Goal: Check status: Check status

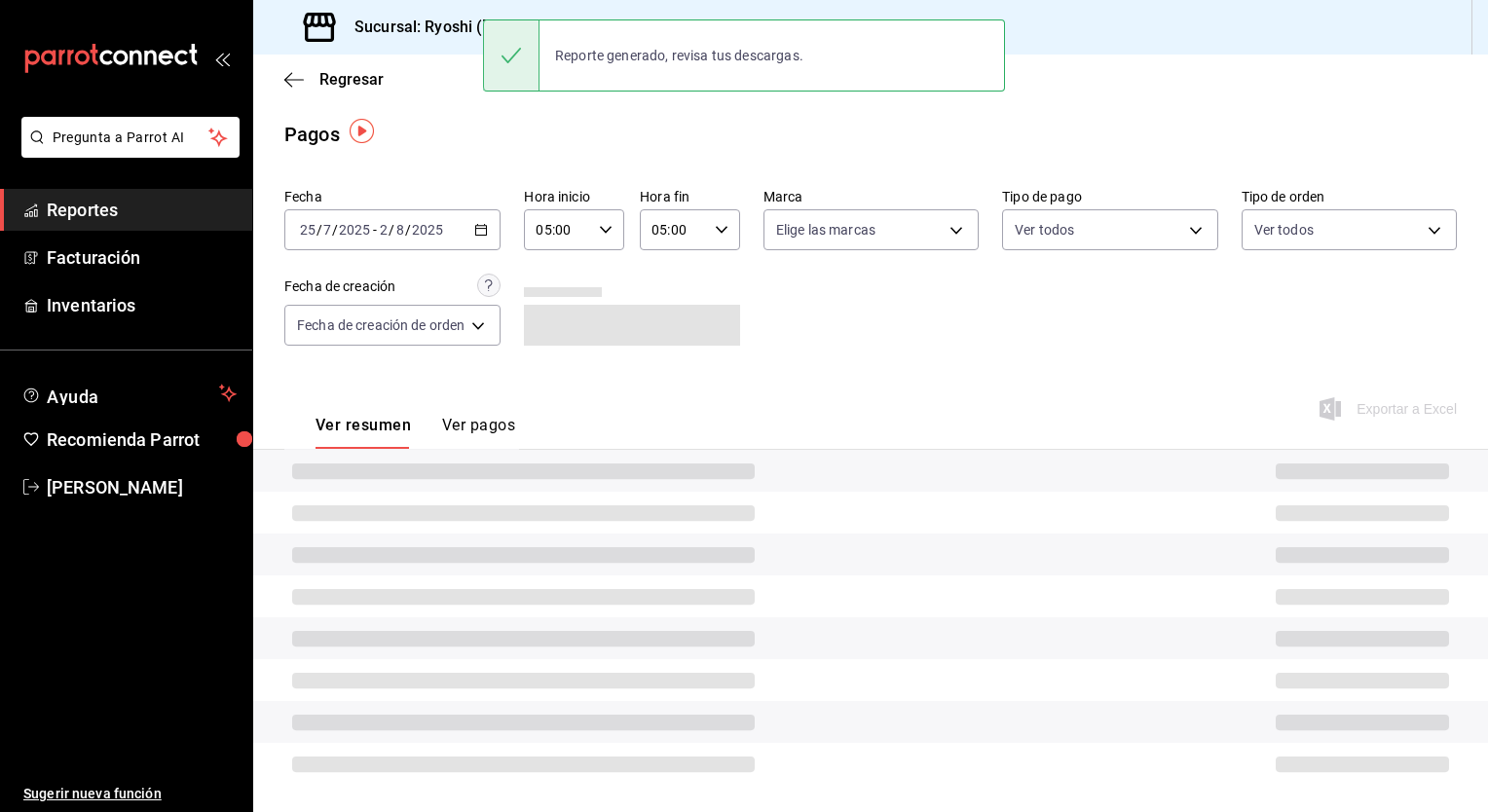
scroll to position [4, 0]
click at [469, 83] on div "Regresar" at bounding box center [871, 80] width 1235 height 50
click at [455, 33] on h3 "Sucursal: Ryoshi ([PERSON_NAME])" at bounding box center [473, 28] width 268 height 24
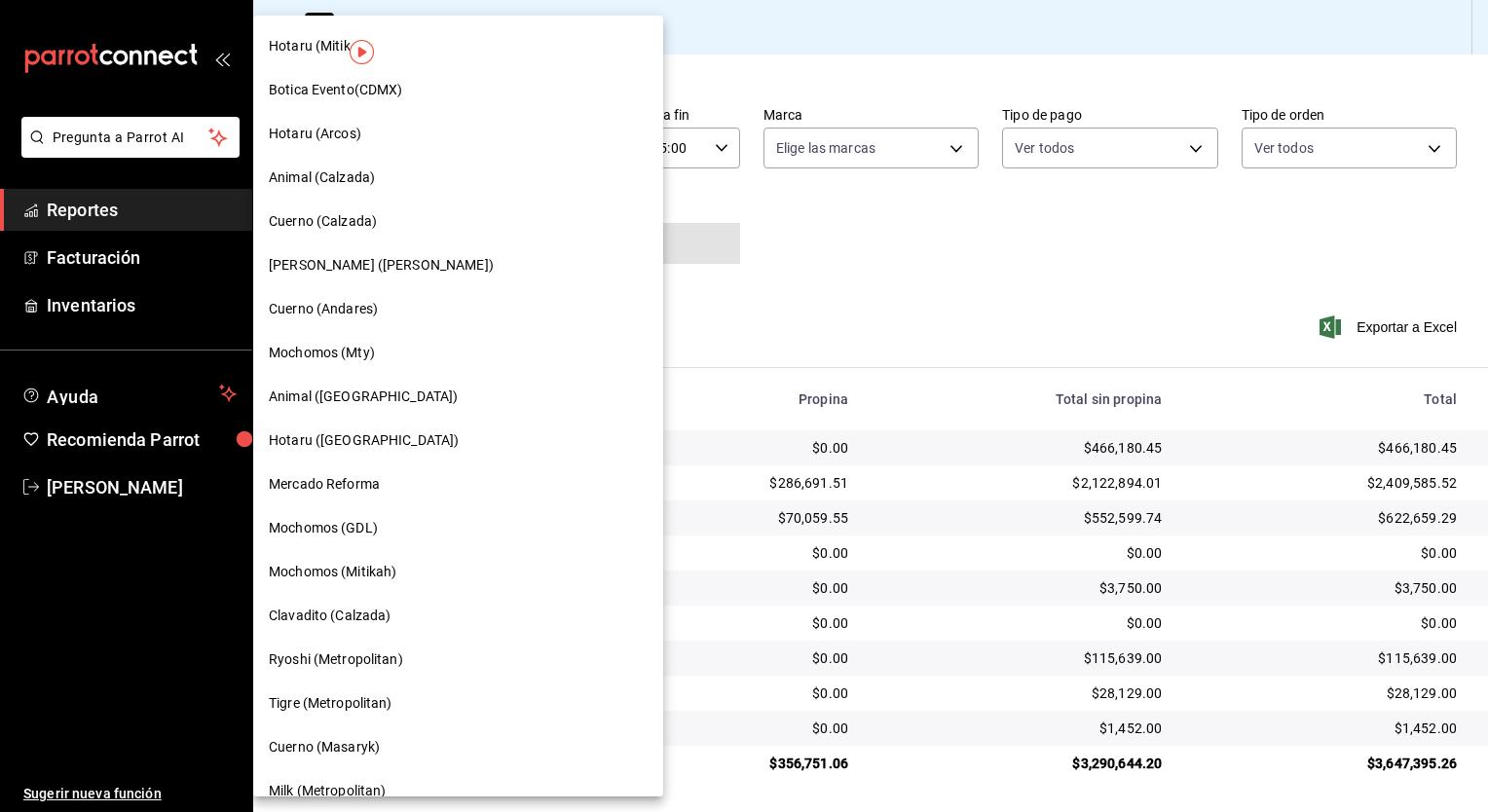
scroll to position [876, 0]
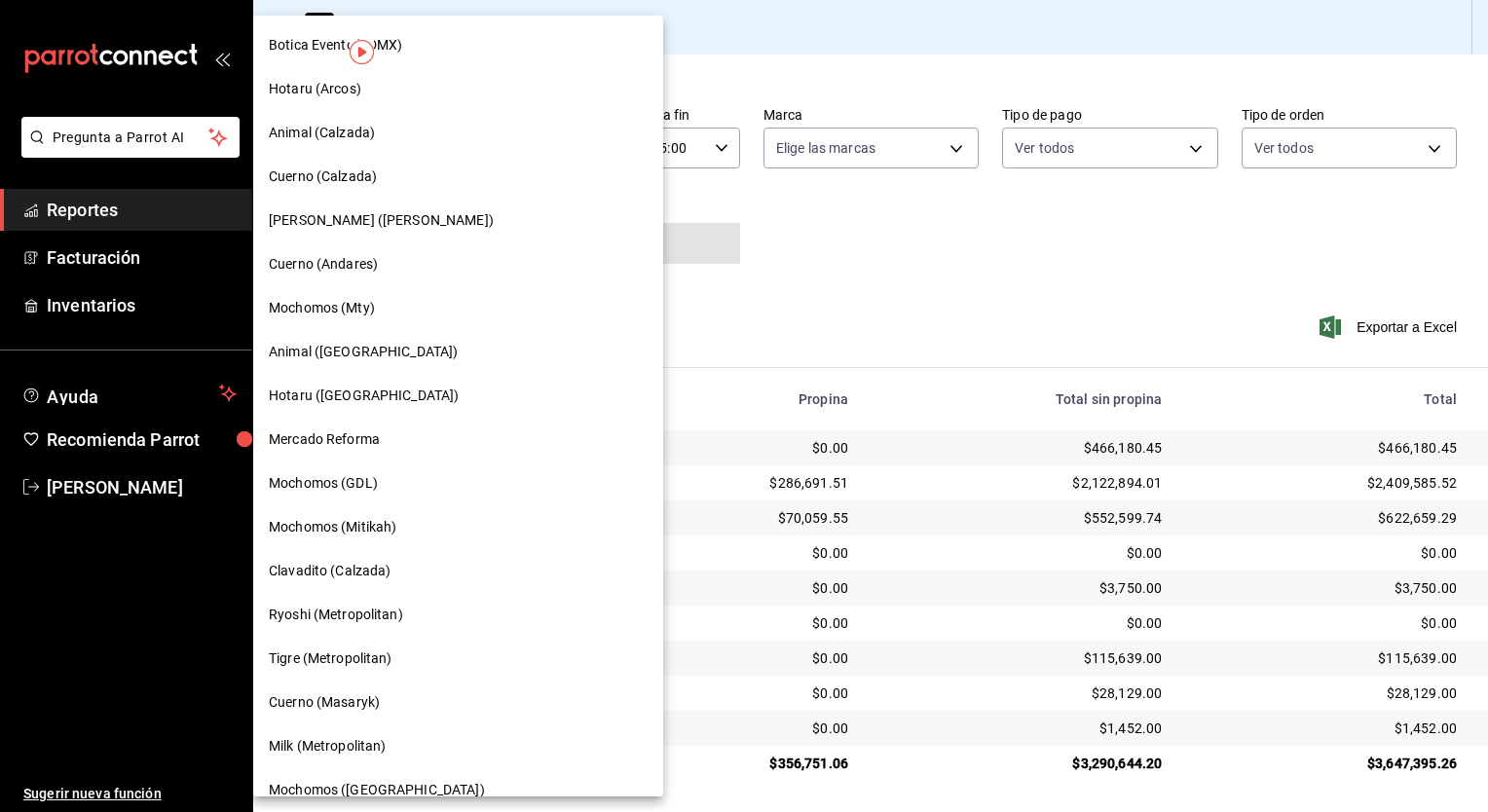
click at [355, 317] on span "Mochomos (Mty)" at bounding box center [321, 308] width 106 height 21
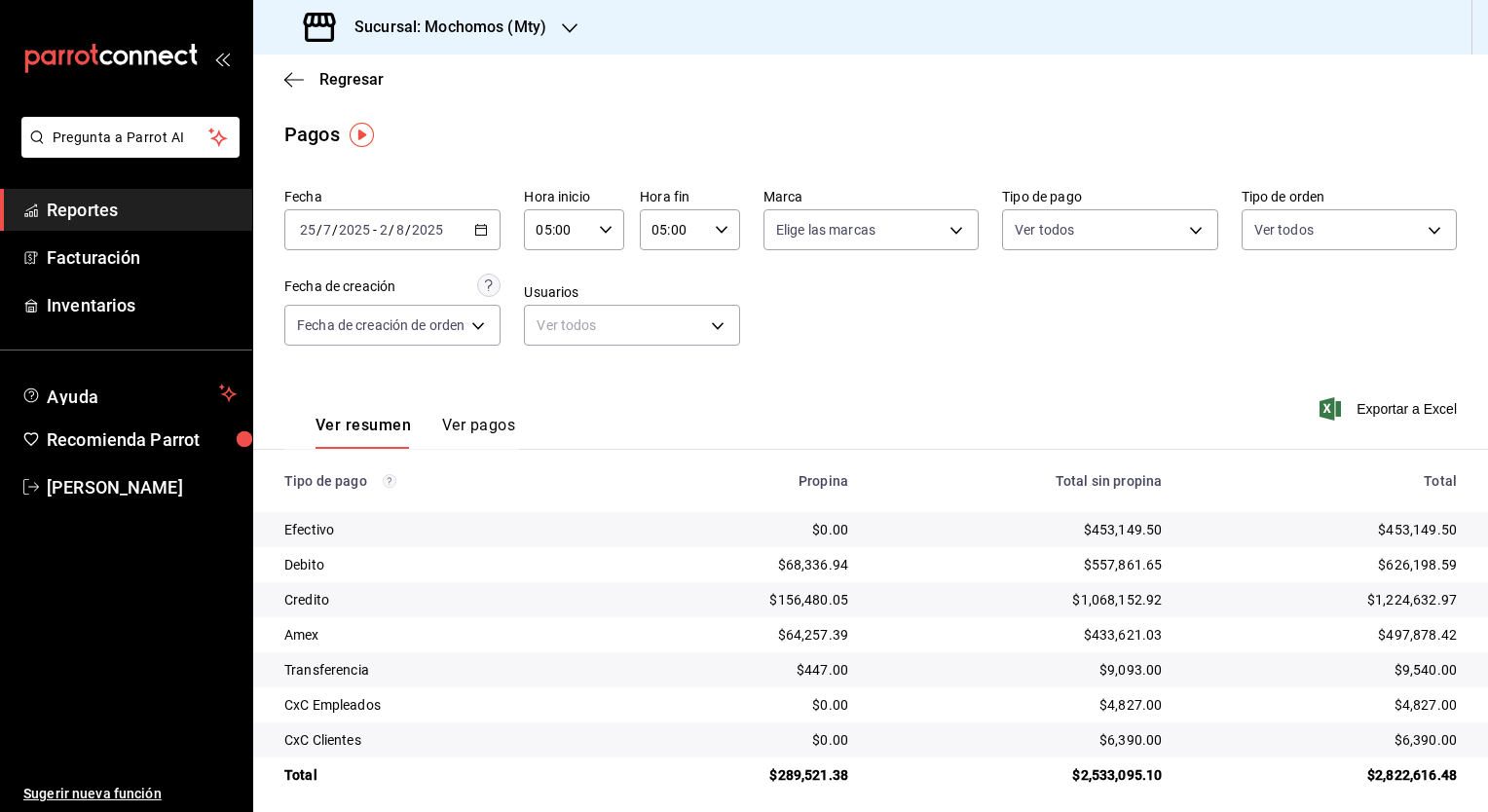
click at [486, 236] on \(Stroke\) "button" at bounding box center [481, 230] width 12 height 11
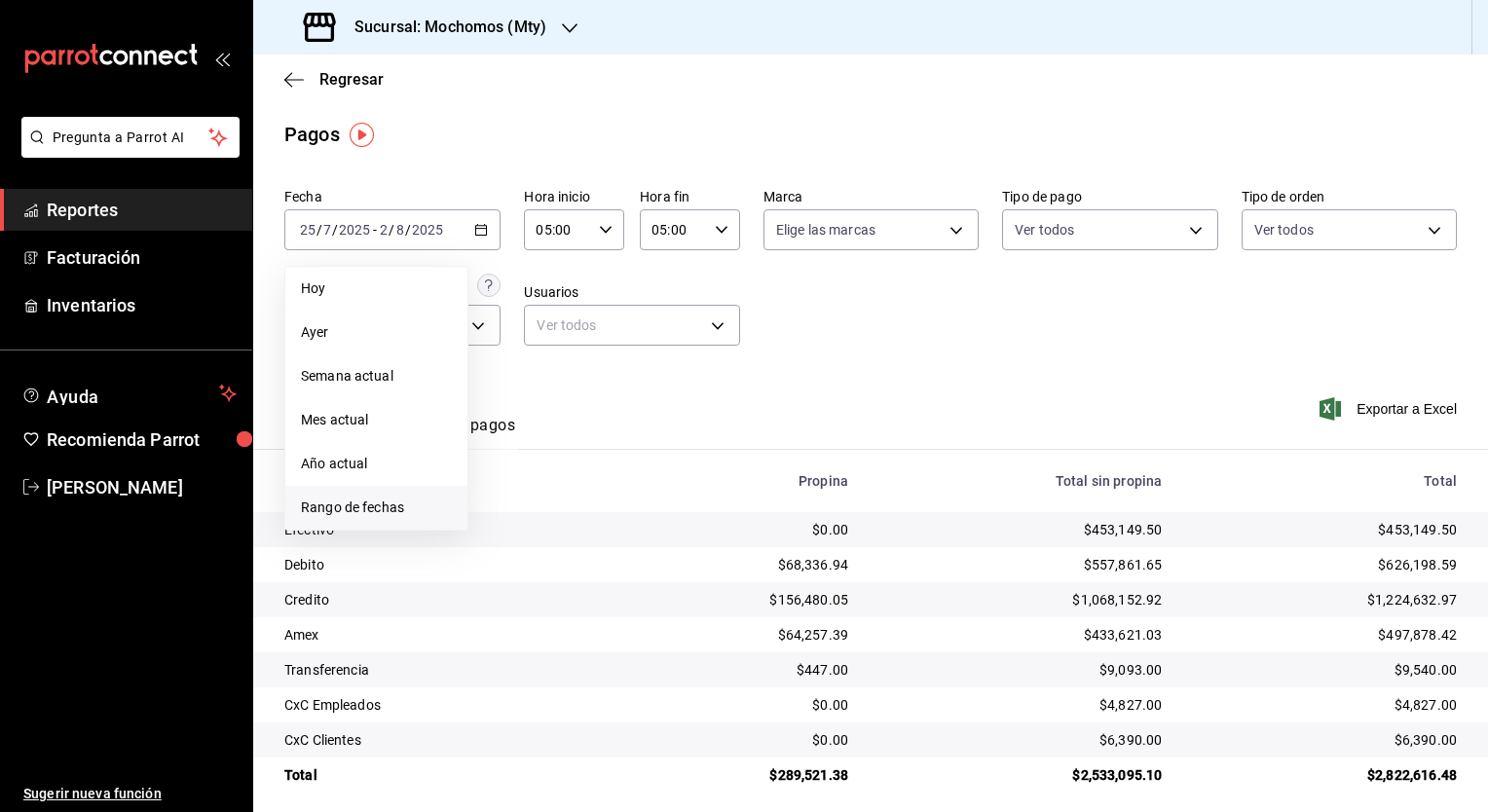
click at [398, 507] on span "Rango de fechas" at bounding box center [377, 507] width 151 height 21
click at [522, 529] on button "25" at bounding box center [509, 530] width 34 height 35
click at [530, 530] on button "26" at bounding box center [543, 530] width 34 height 35
type input "00:00"
type input "23:59"
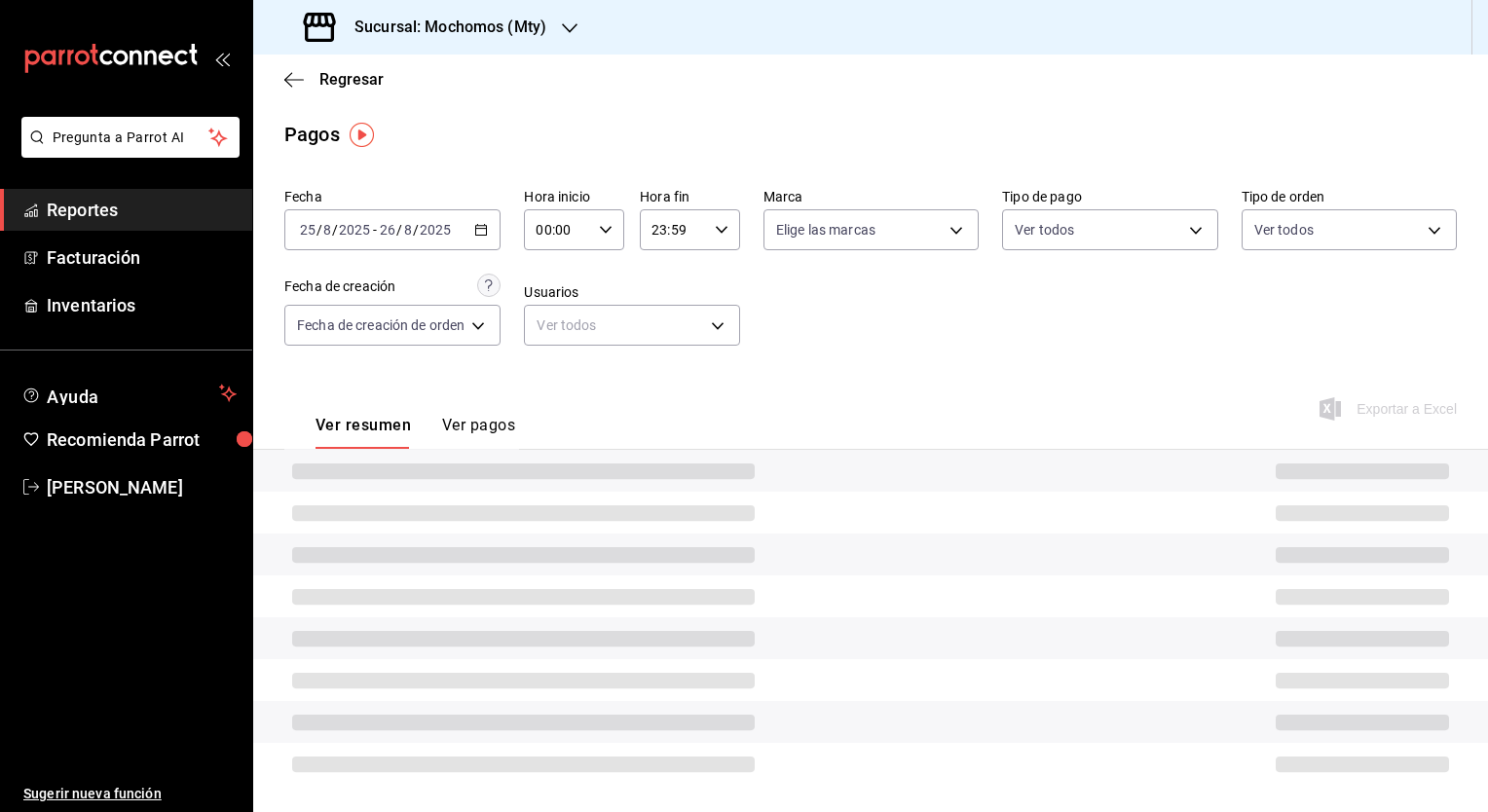
click at [605, 235] on icon "button" at bounding box center [605, 230] width 14 height 14
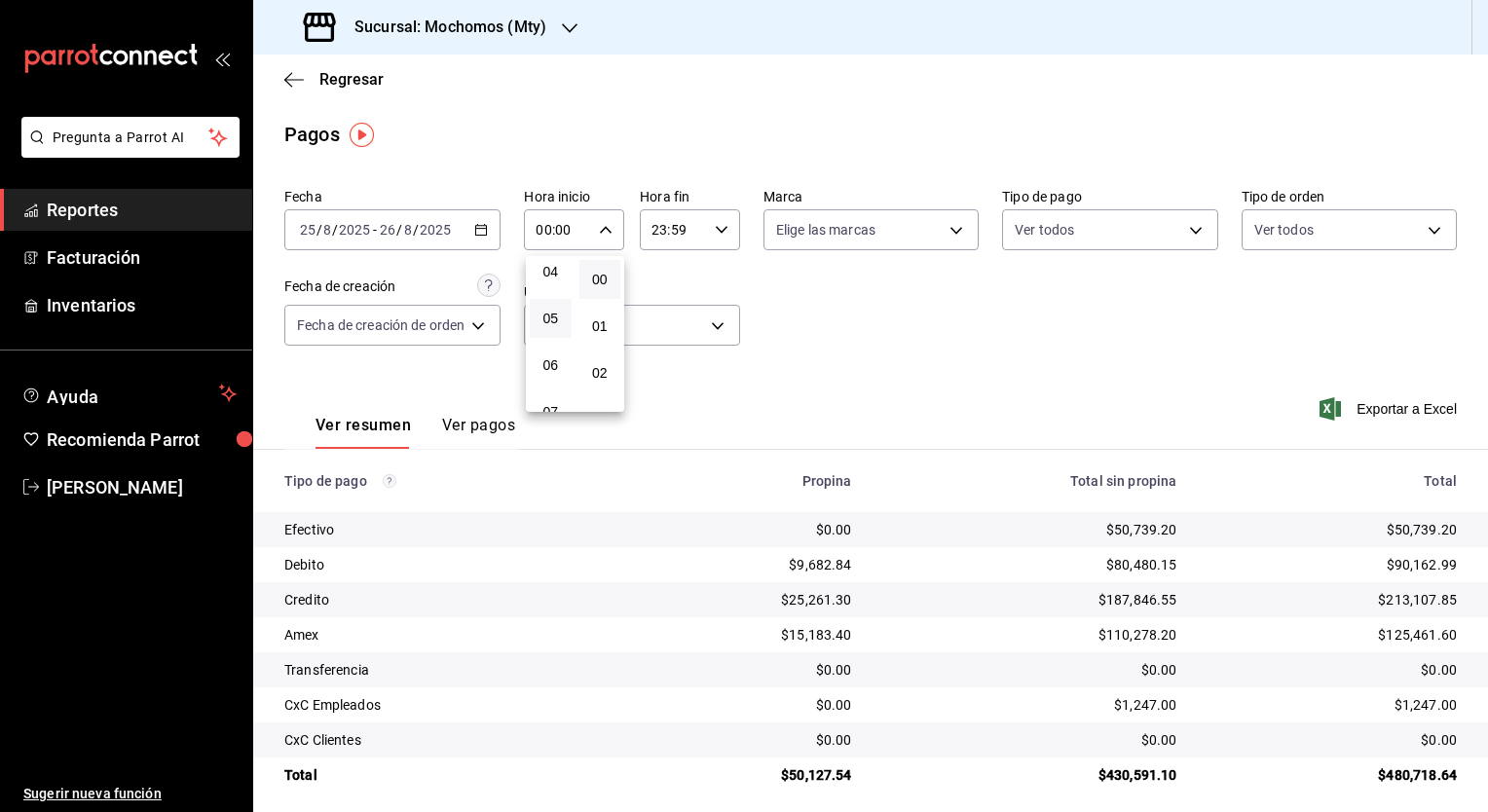
click at [549, 331] on button "05" at bounding box center [551, 318] width 42 height 39
type input "05:00"
click at [720, 232] on div at bounding box center [744, 406] width 1488 height 812
click at [707, 240] on div "23:59 Hora fin" at bounding box center [689, 230] width 100 height 41
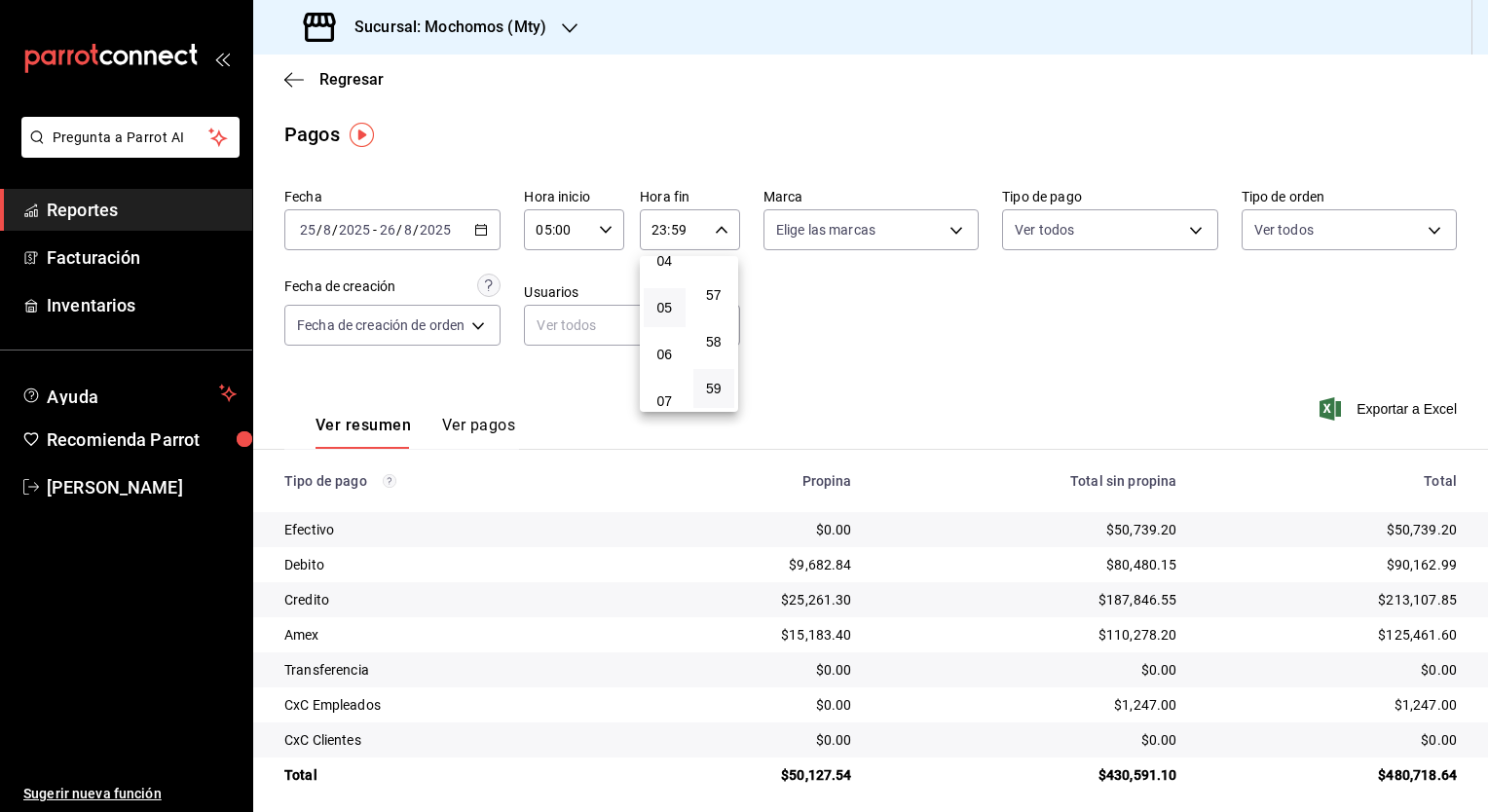
click at [676, 315] on button "05" at bounding box center [664, 307] width 42 height 39
click at [720, 294] on button "00" at bounding box center [714, 279] width 42 height 39
type input "05:00"
click at [884, 359] on div at bounding box center [744, 406] width 1488 height 812
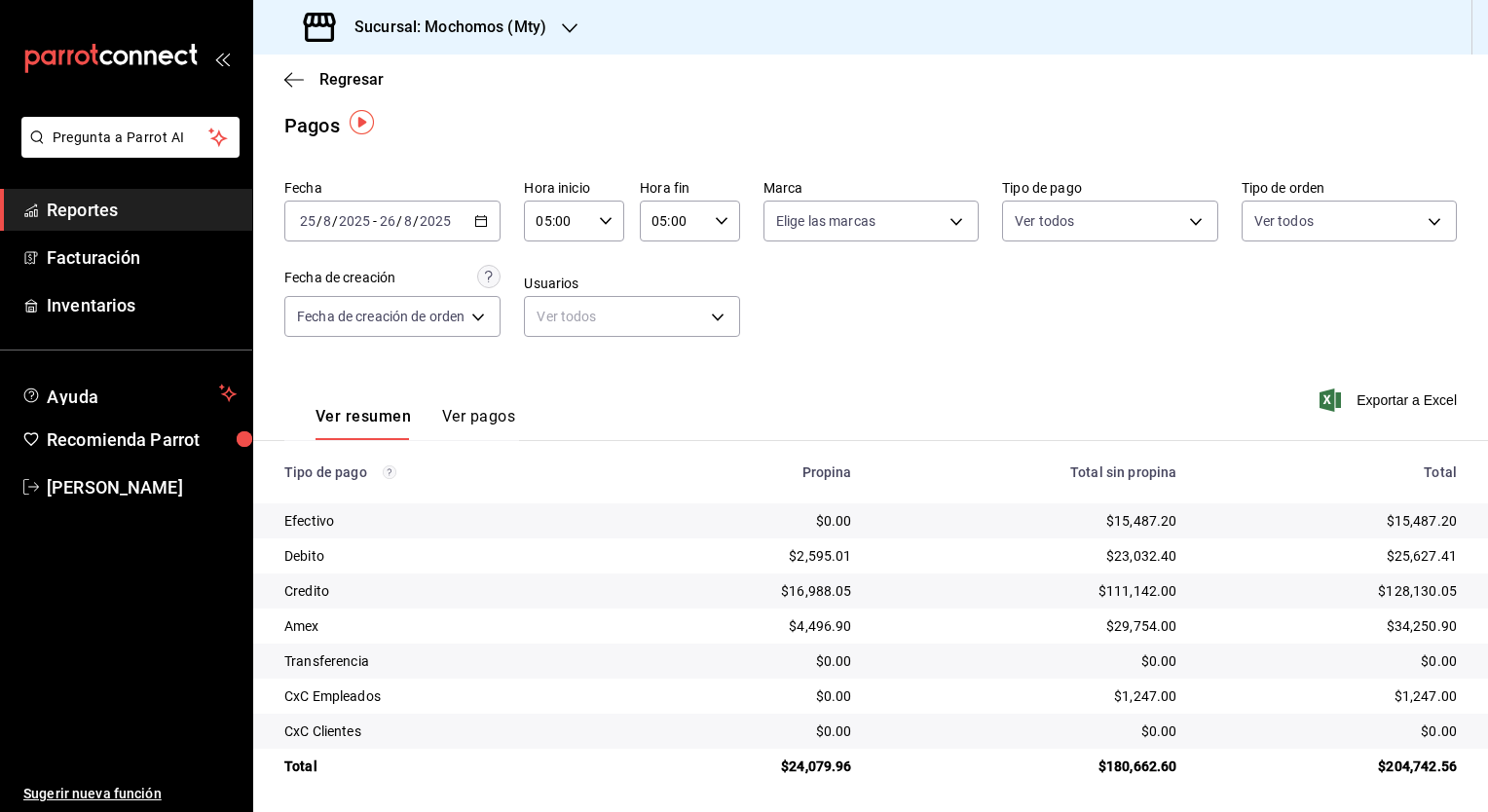
scroll to position [12, 0]
click at [643, 69] on div "Regresar" at bounding box center [871, 80] width 1235 height 50
click at [527, 41] on div "Sucursal: Mochomos (Mty)" at bounding box center [426, 27] width 316 height 55
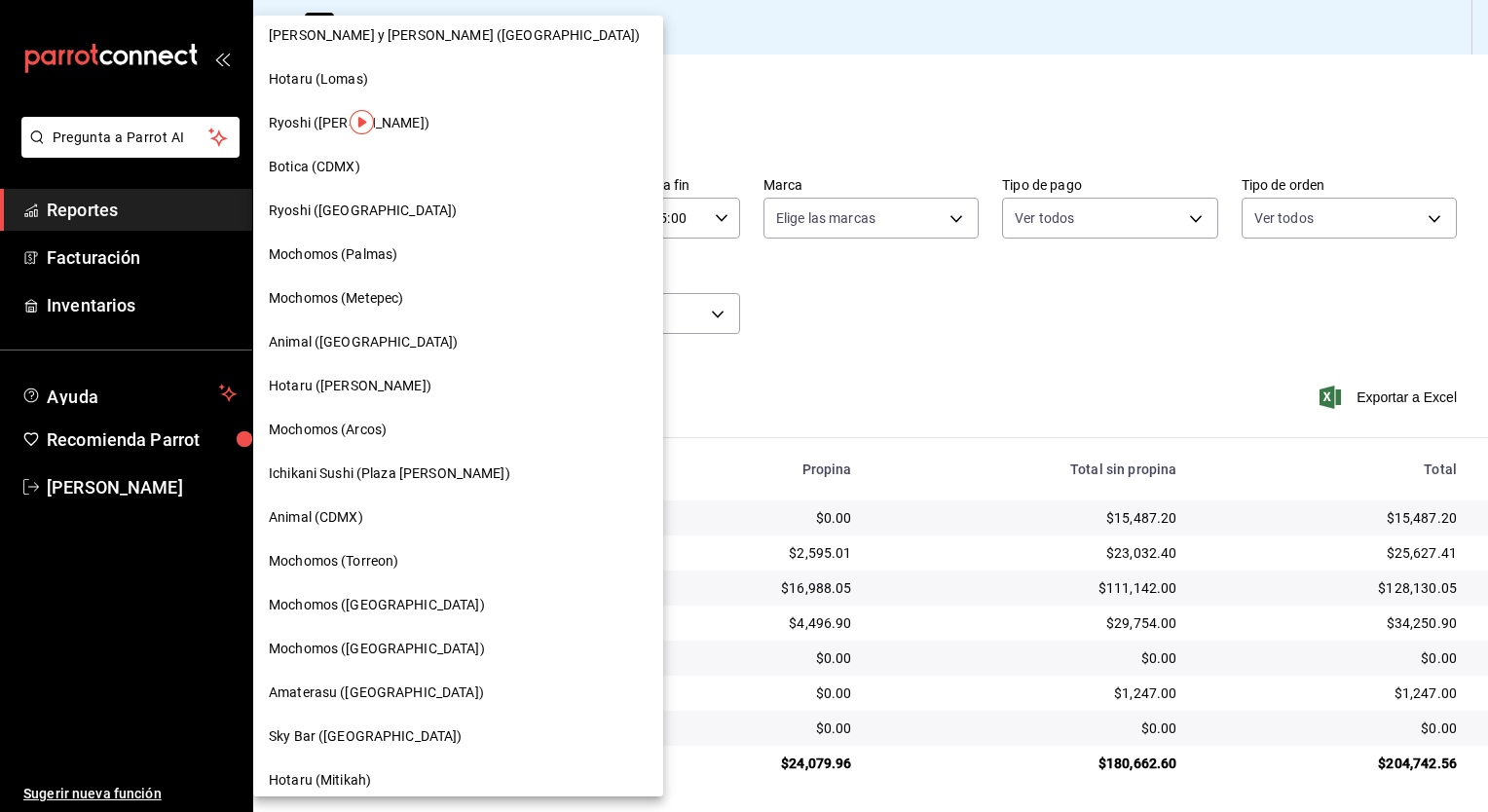
scroll to position [0, 0]
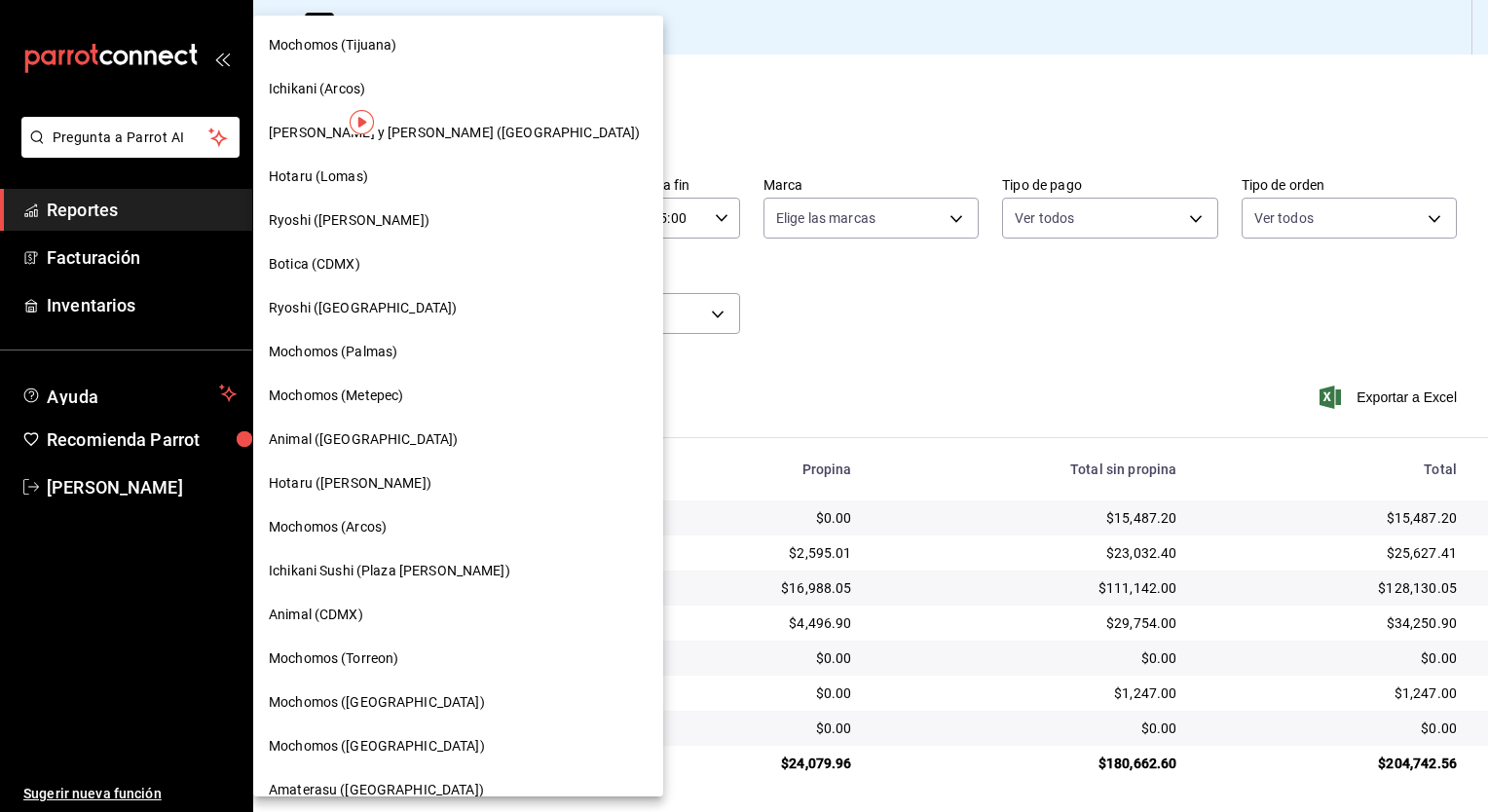
click at [336, 189] on div "Hotaru (Lomas)" at bounding box center [458, 177] width 410 height 44
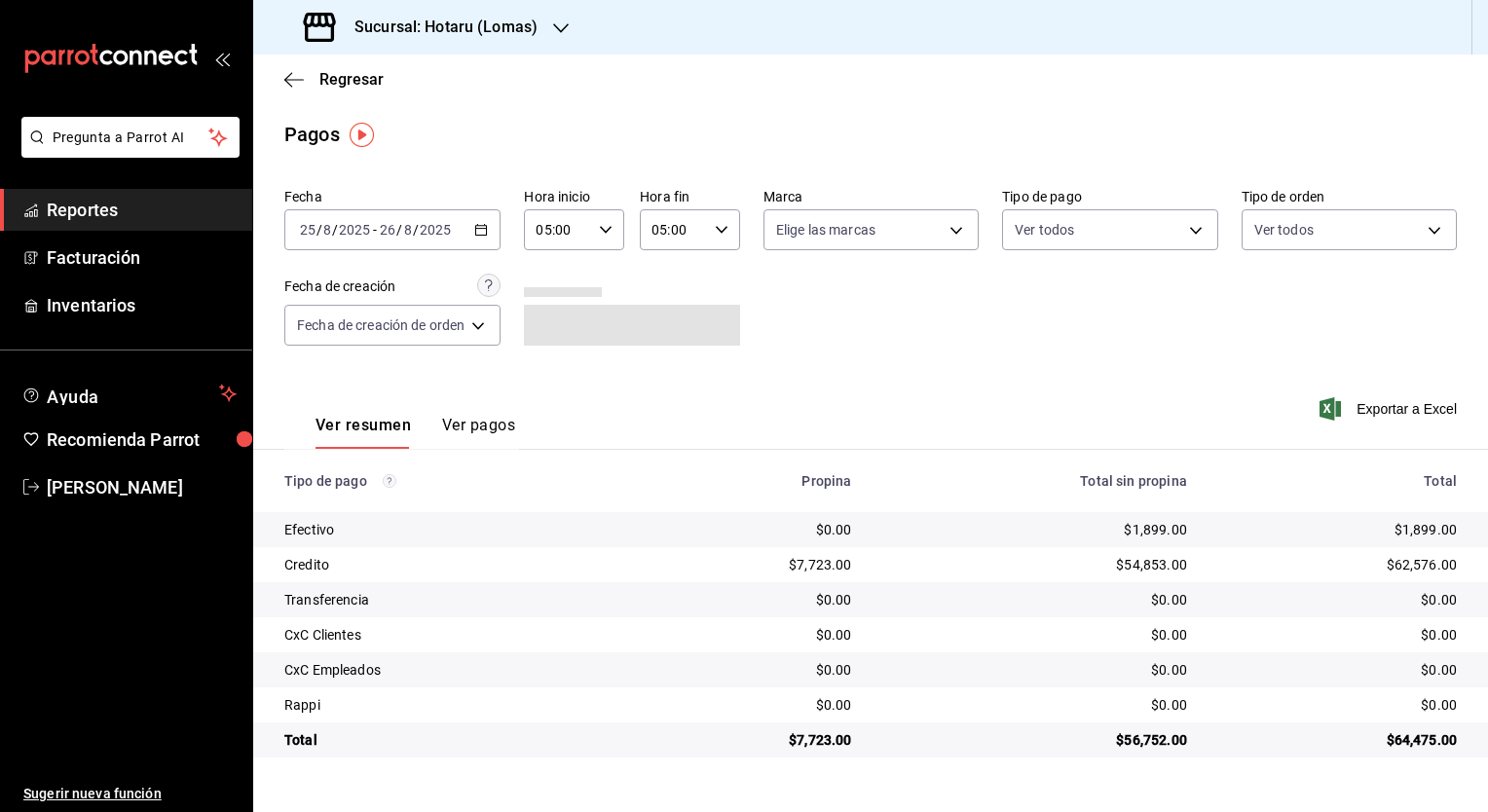
click at [475, 233] on icon "button" at bounding box center [481, 230] width 14 height 14
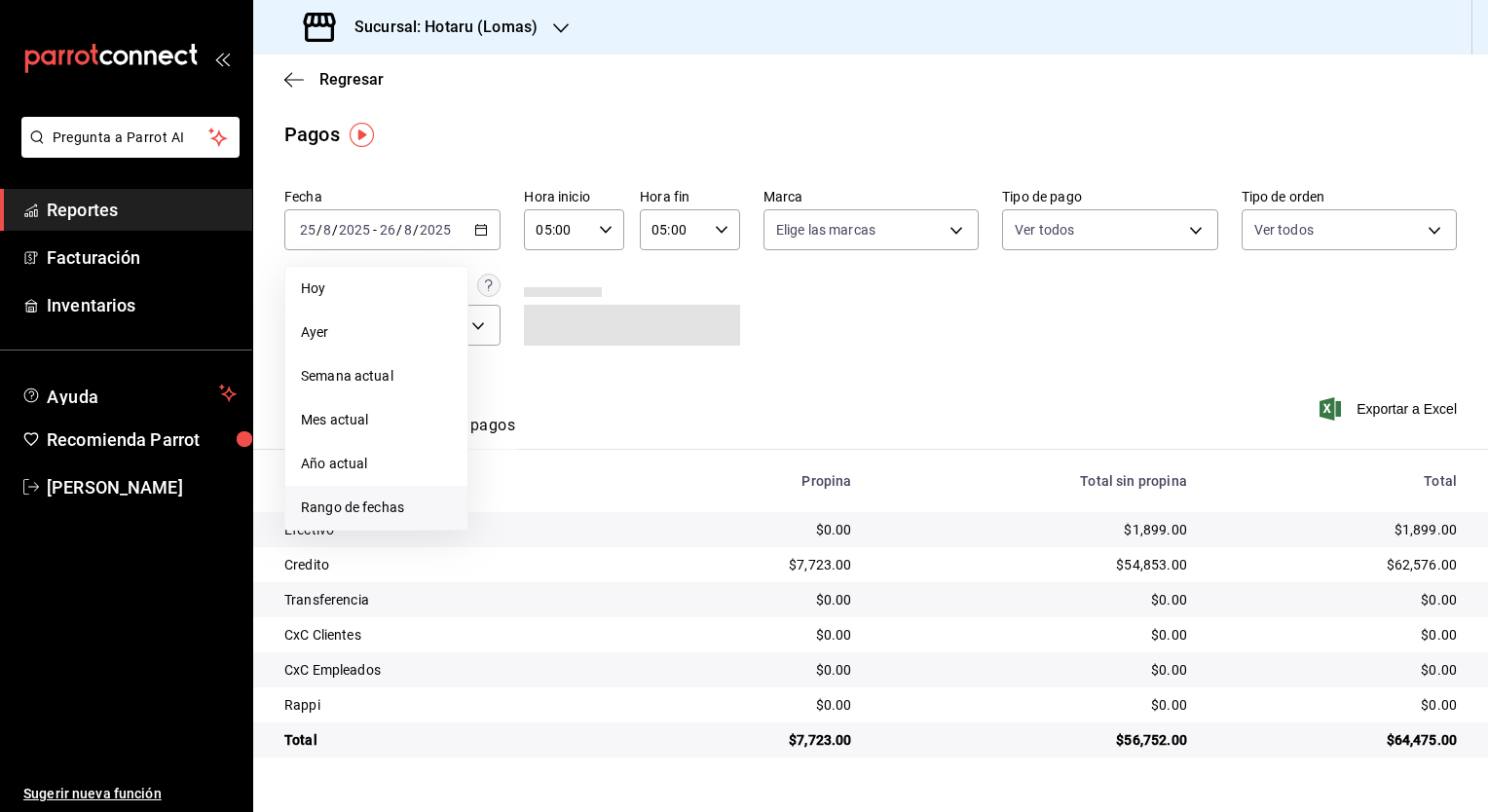
click at [385, 491] on li "Rango de fechas" at bounding box center [376, 508] width 182 height 44
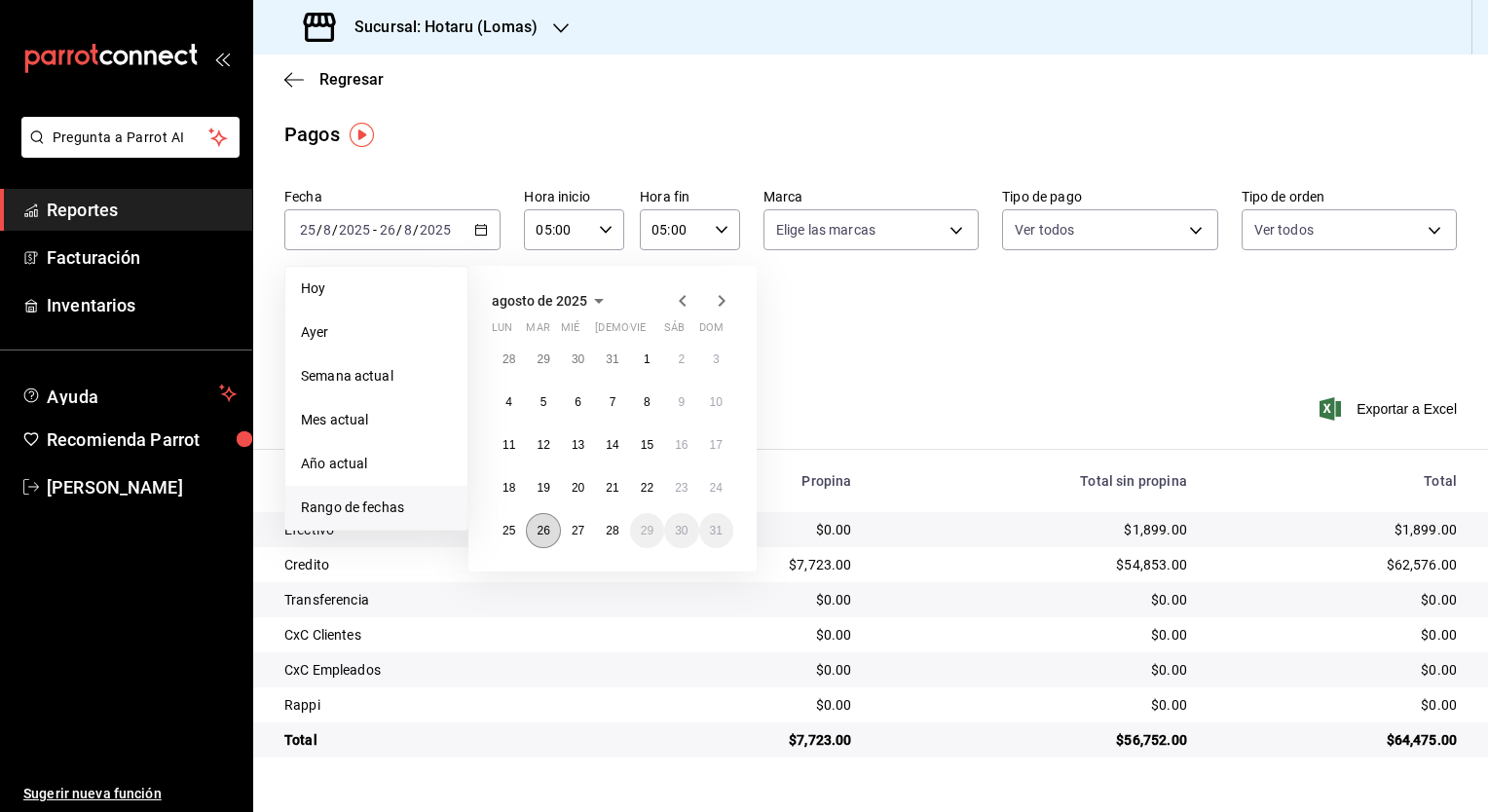
click at [530, 525] on button "26" at bounding box center [543, 530] width 34 height 35
click at [573, 530] on abbr "27" at bounding box center [578, 531] width 13 height 14
type input "00:00"
type input "23:59"
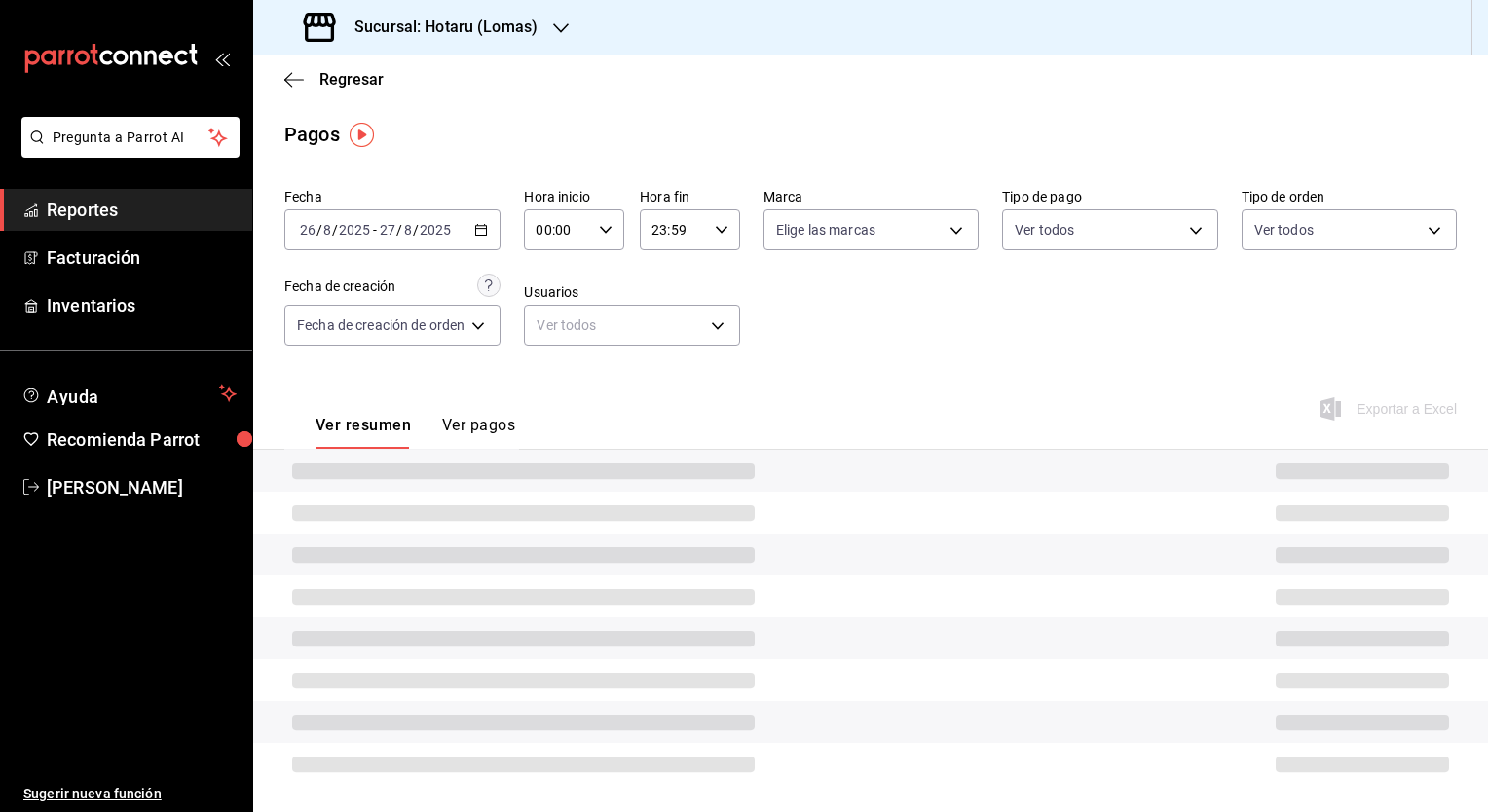
click at [580, 228] on input "00:00" at bounding box center [558, 230] width 68 height 39
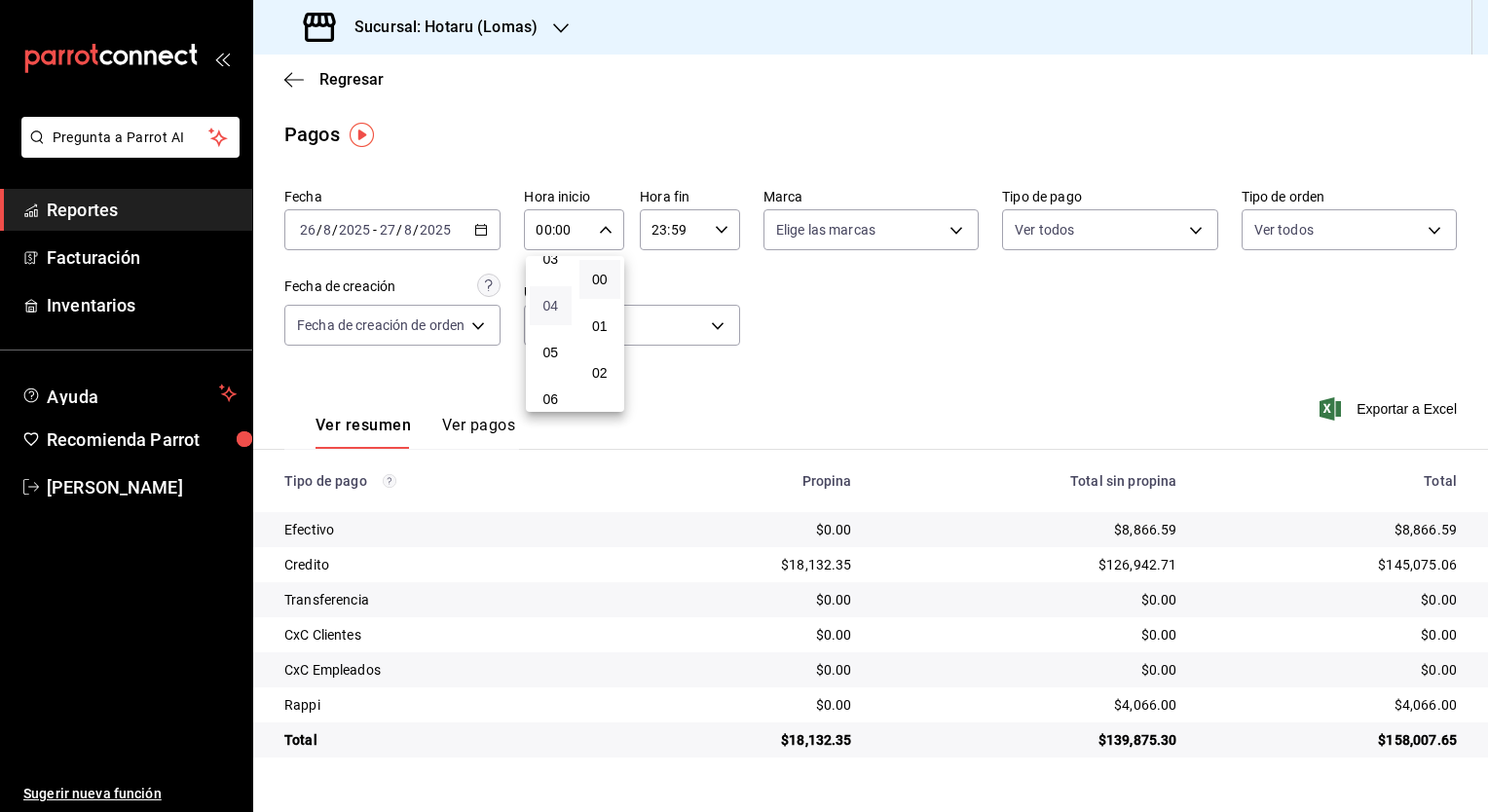
scroll to position [195, 0]
click at [550, 336] on button "05" at bounding box center [551, 318] width 42 height 39
type input "05:00"
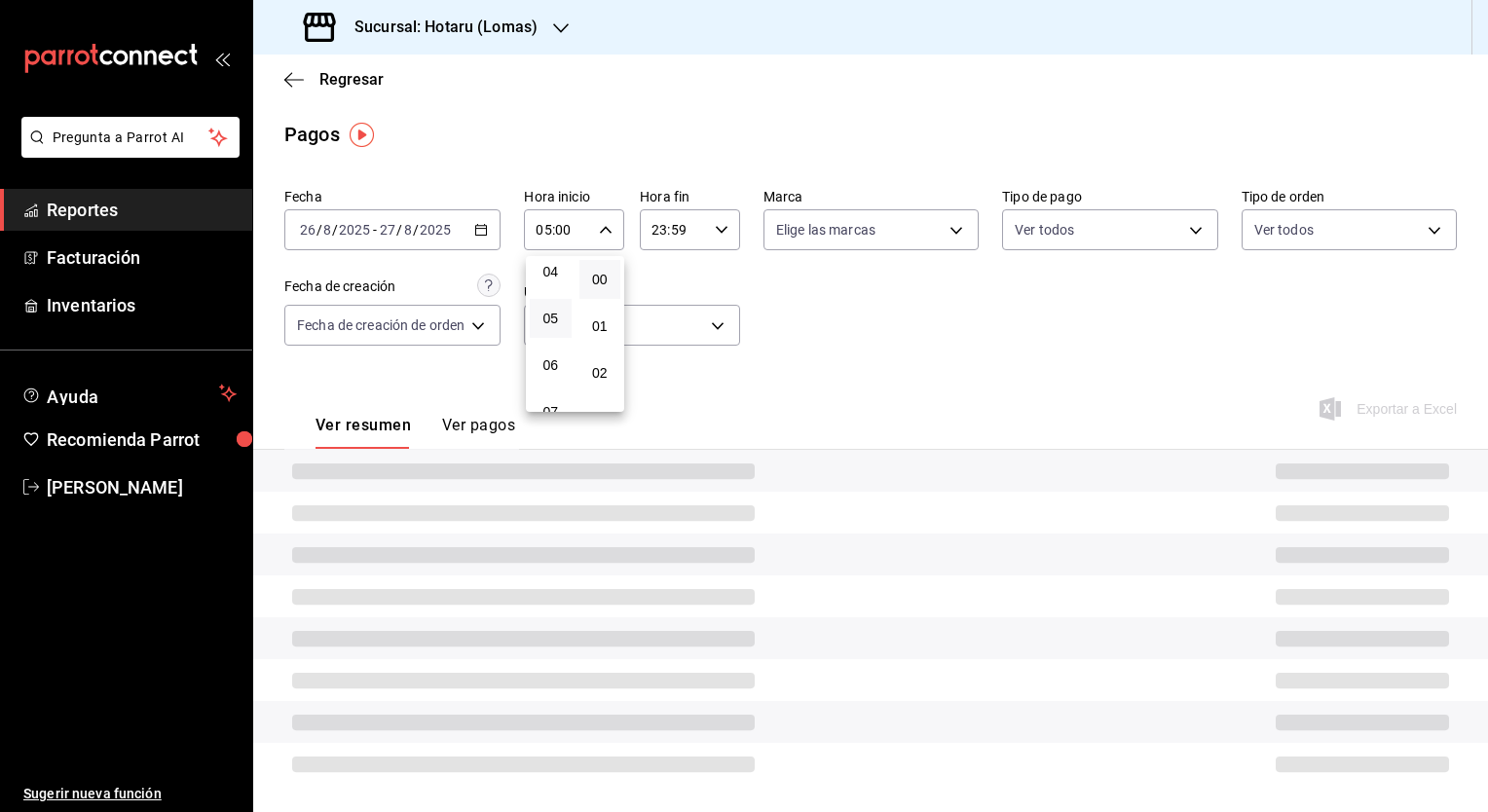
click at [670, 232] on div at bounding box center [744, 406] width 1488 height 812
click at [667, 234] on input "23:59" at bounding box center [673, 230] width 68 height 39
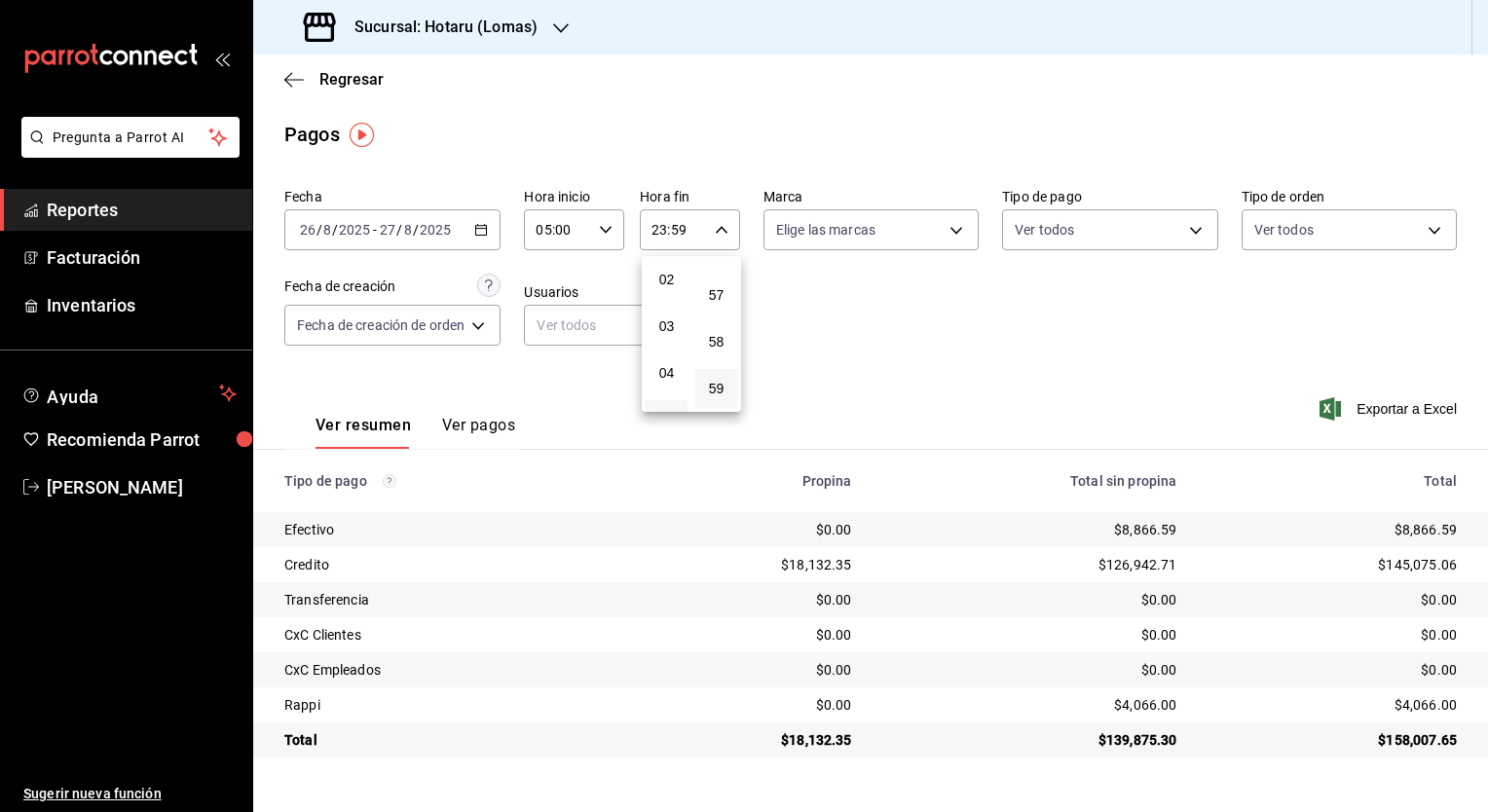
scroll to position [195, 0]
click at [669, 326] on span "05" at bounding box center [666, 318] width 19 height 16
click at [706, 302] on div "00" at bounding box center [714, 279] width 50 height 47
click at [707, 290] on button "00" at bounding box center [714, 279] width 42 height 39
type input "05:00"
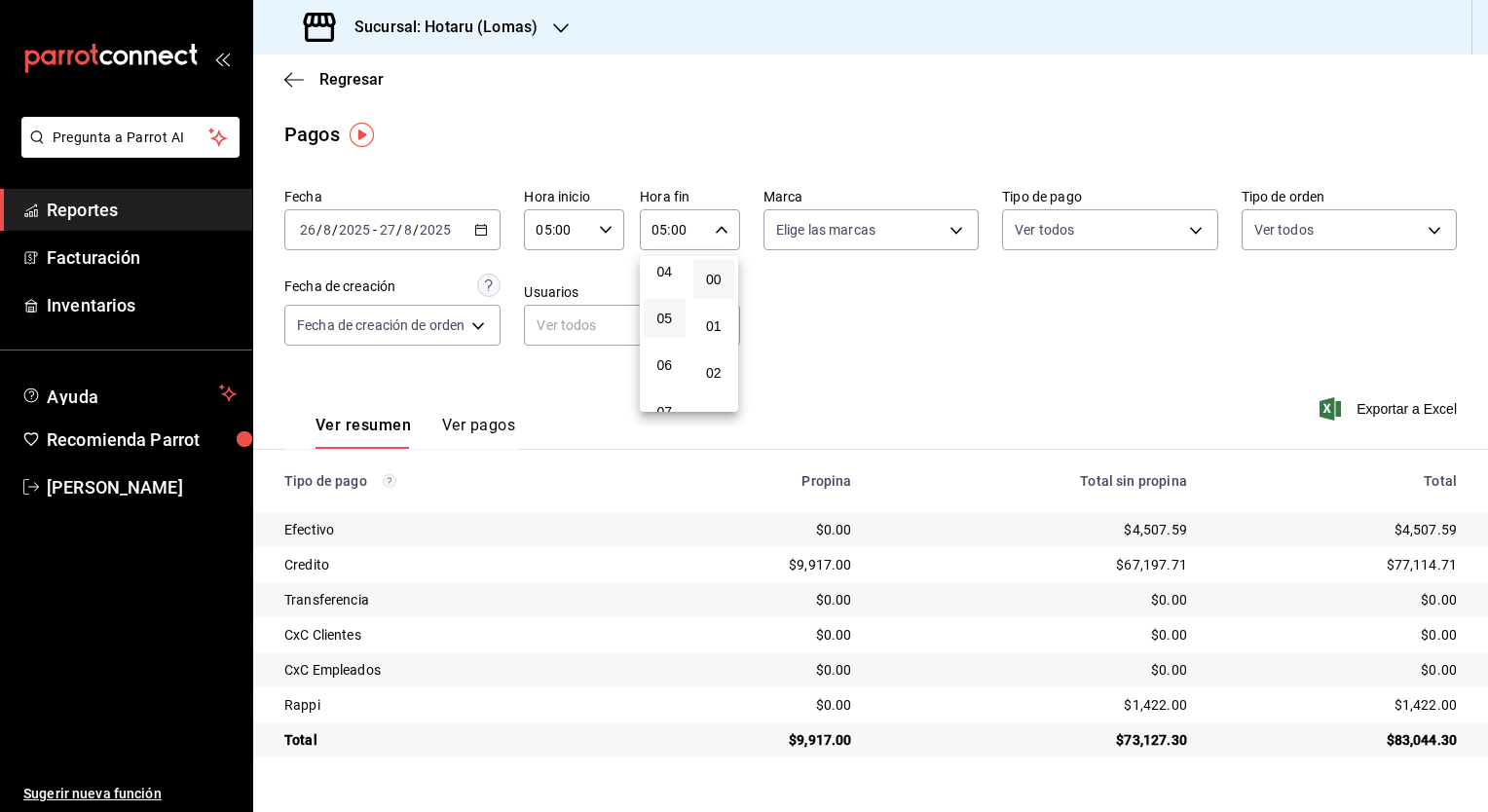
click at [476, 224] on div at bounding box center [744, 406] width 1488 height 812
click at [476, 224] on icon "button" at bounding box center [481, 230] width 14 height 14
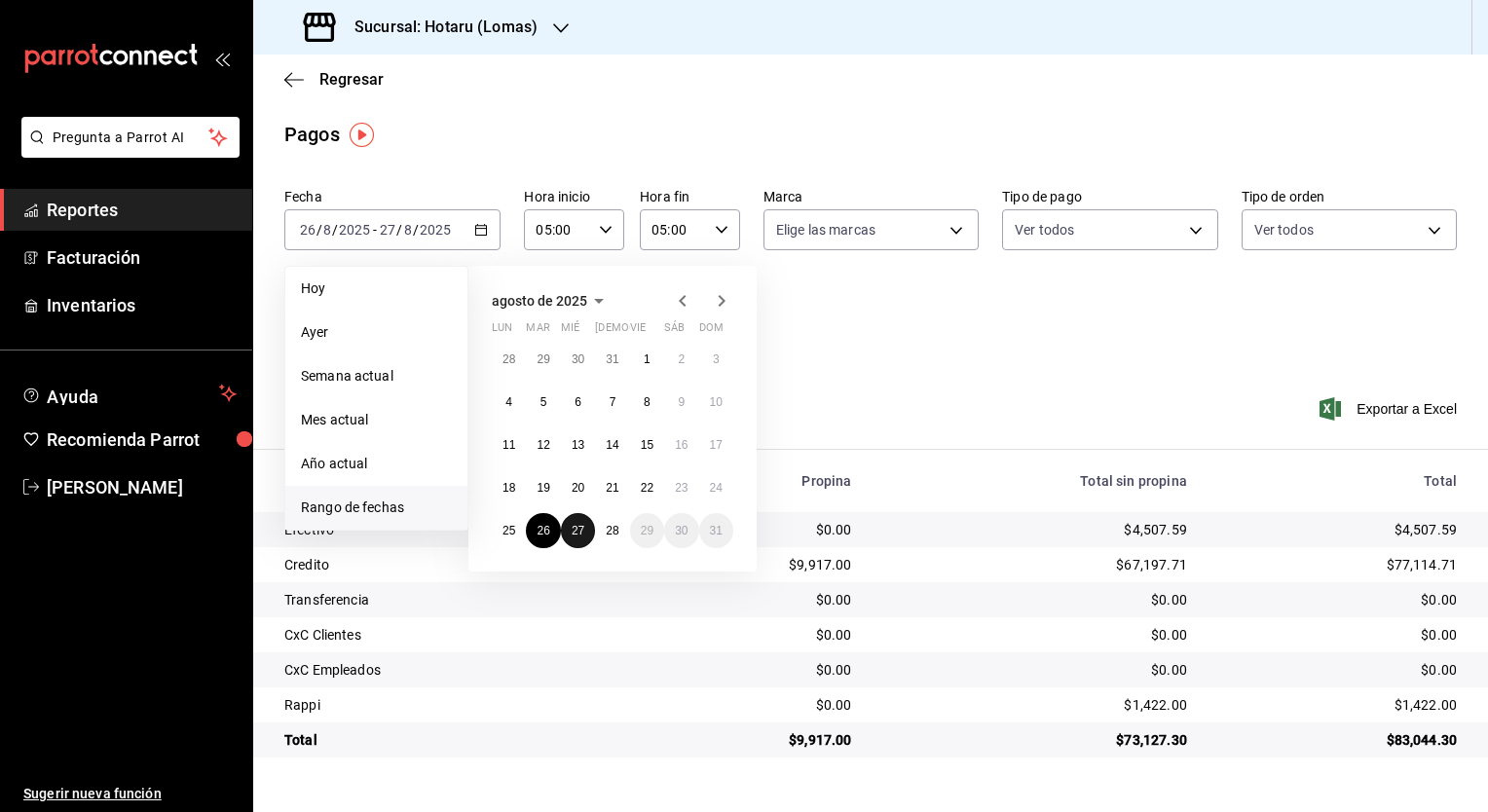
click at [580, 532] on abbr "27" at bounding box center [578, 531] width 13 height 14
click at [598, 532] on button "28" at bounding box center [611, 530] width 34 height 35
type input "00:00"
type input "23:59"
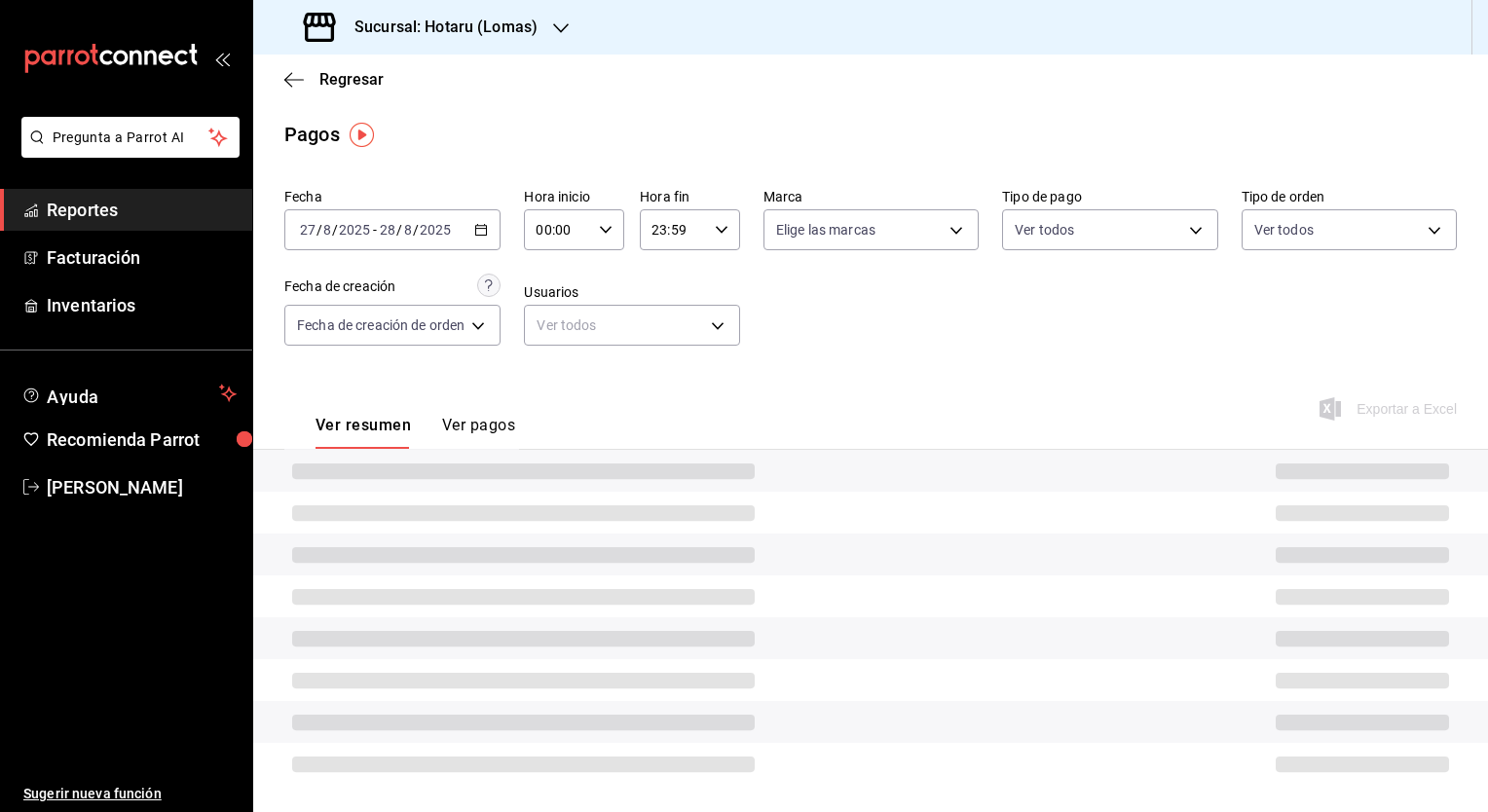
click at [589, 233] on input "00:00" at bounding box center [558, 230] width 68 height 39
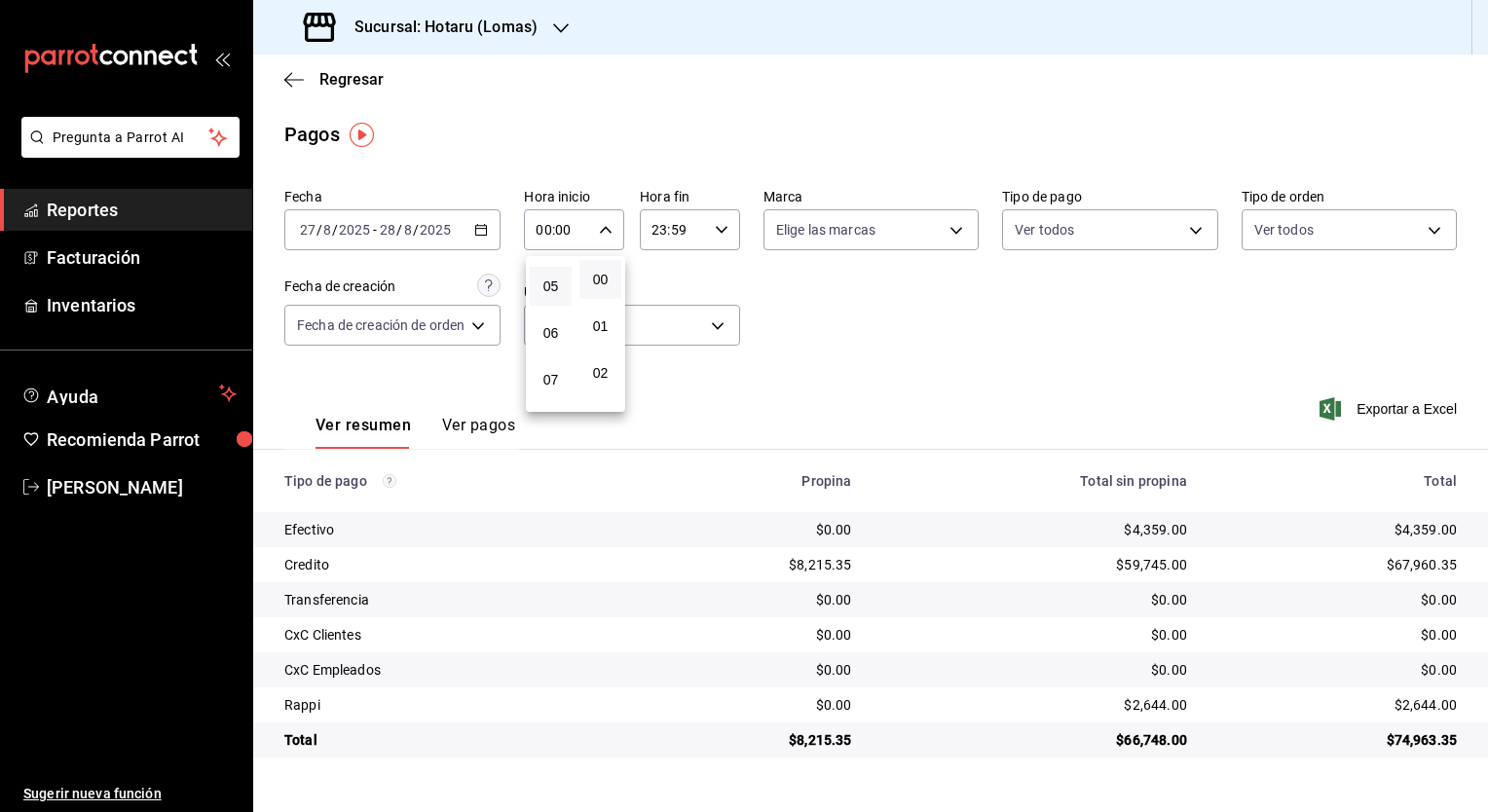
scroll to position [195, 0]
click at [555, 321] on span "05" at bounding box center [551, 318] width 19 height 16
type input "05:00"
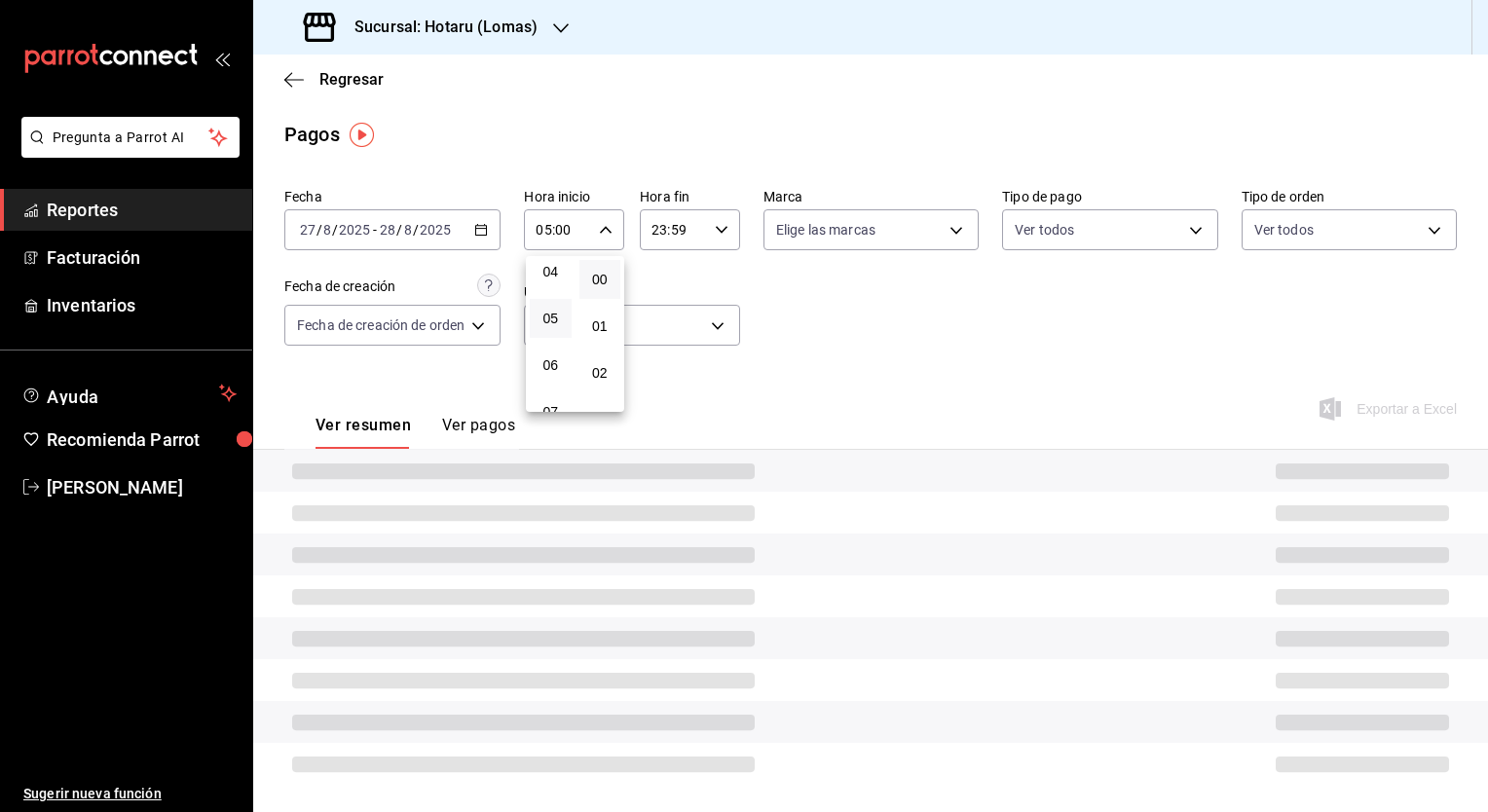
click at [690, 231] on div at bounding box center [744, 406] width 1488 height 812
click at [686, 238] on input "23:59" at bounding box center [673, 230] width 68 height 39
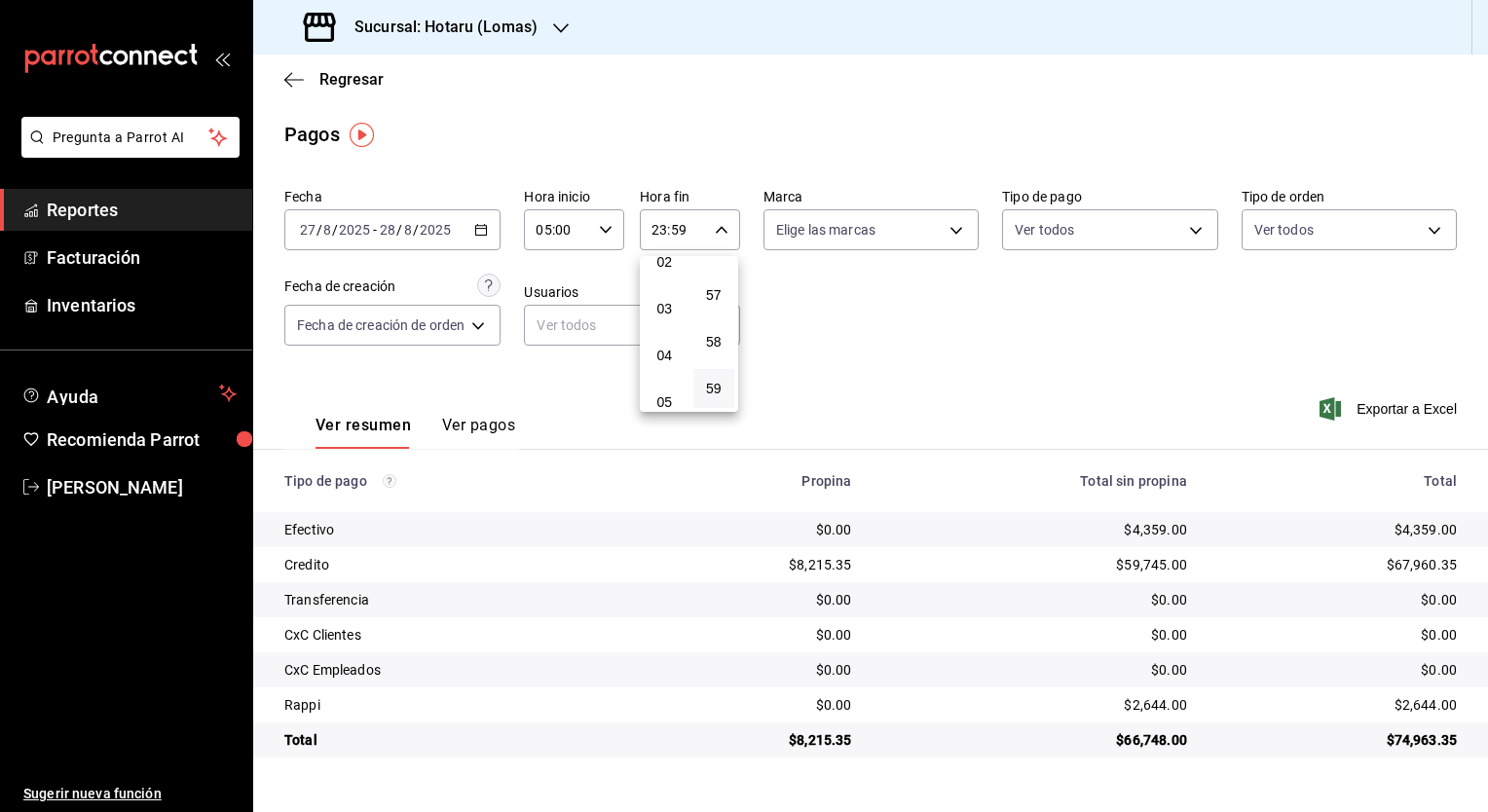
scroll to position [108, 0]
click at [659, 392] on button "05" at bounding box center [664, 405] width 42 height 39
click at [706, 286] on span "00" at bounding box center [714, 279] width 19 height 16
type input "05:00"
click at [818, 325] on div at bounding box center [744, 406] width 1488 height 812
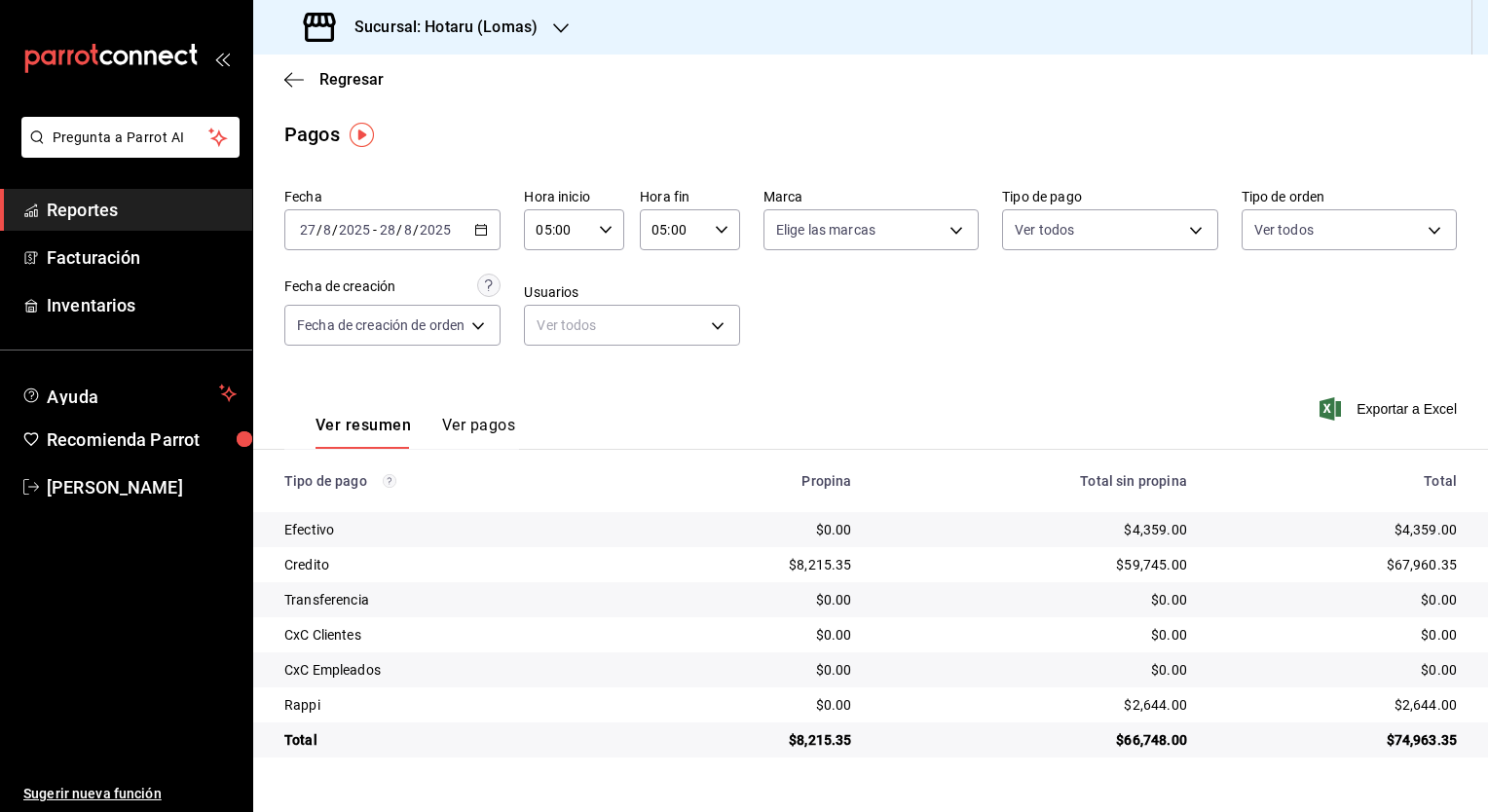
click at [833, 108] on main "Regresar Pagos Fecha [DATE] [DATE] - [DATE] [DATE] Hora inicio 05:00 Hora inici…" at bounding box center [871, 433] width 1235 height 757
